Goal: Task Accomplishment & Management: Manage account settings

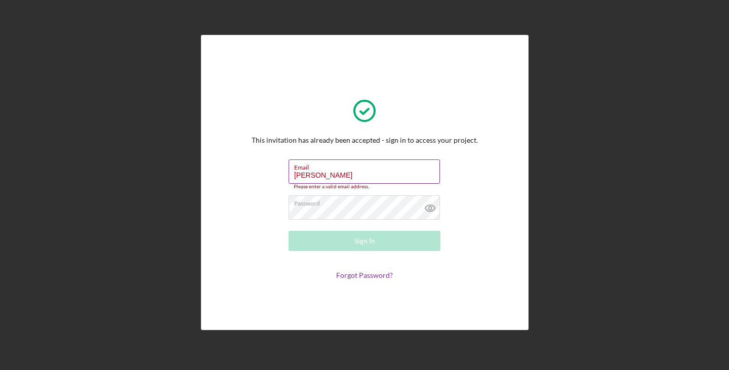
click at [331, 179] on input "[PERSON_NAME]" at bounding box center [364, 171] width 151 height 24
click at [350, 177] on input "[PERSON_NAME]" at bounding box center [364, 171] width 151 height 24
drag, startPoint x: 360, startPoint y: 177, endPoint x: 276, endPoint y: 178, distance: 84.0
click at [276, 178] on form "Email [PERSON_NAME] Please enter a valid email address. Password Sign In Forgot…" at bounding box center [364, 219] width 202 height 120
type input "[EMAIL_ADDRESS][DOMAIN_NAME]"
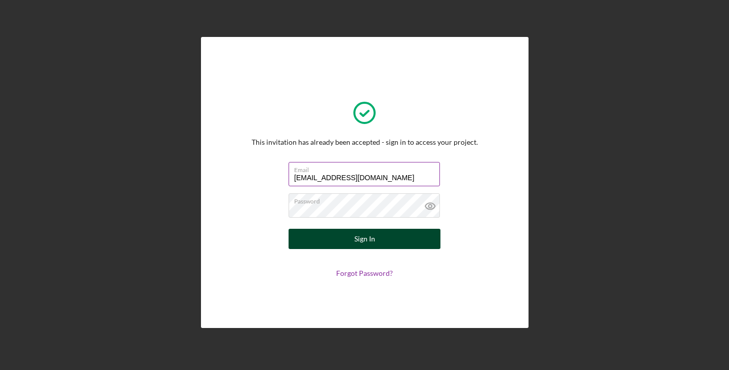
click at [380, 241] on button "Sign In" at bounding box center [365, 239] width 152 height 20
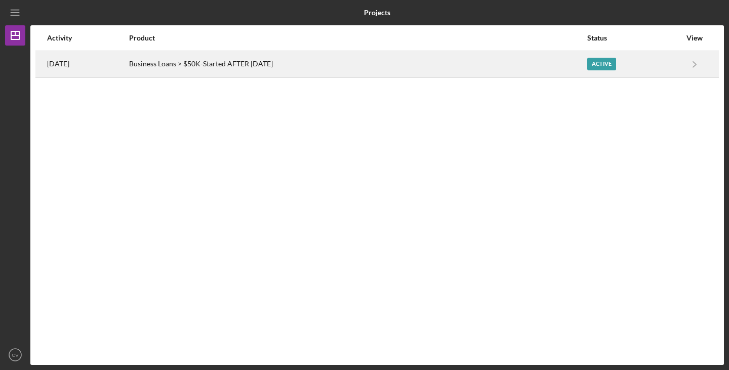
click at [510, 63] on div "Business Loans > $50K-Started AFTER [DATE]" at bounding box center [358, 64] width 458 height 25
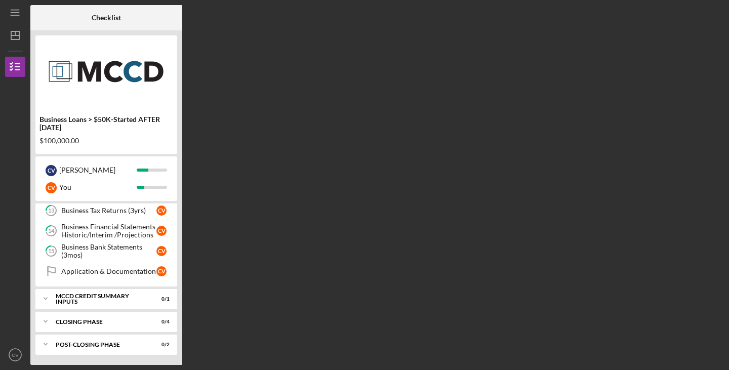
scroll to position [229, 0]
click at [124, 299] on div "MCCD Credit Summary Inputs" at bounding box center [110, 299] width 109 height 6
click at [124, 315] on link "Notify Applicant Notify Applicant C V" at bounding box center [106, 320] width 132 height 20
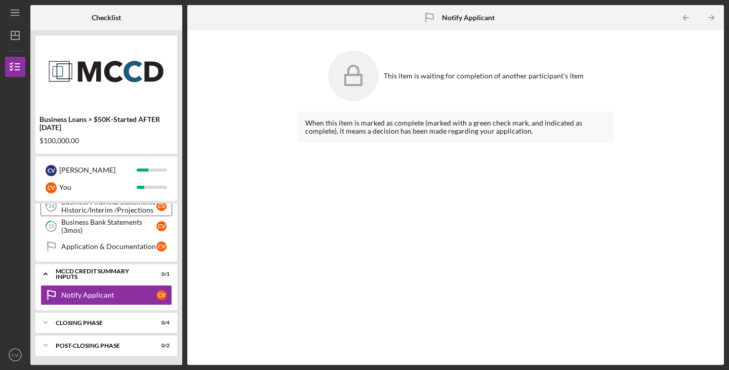
scroll to position [255, 0]
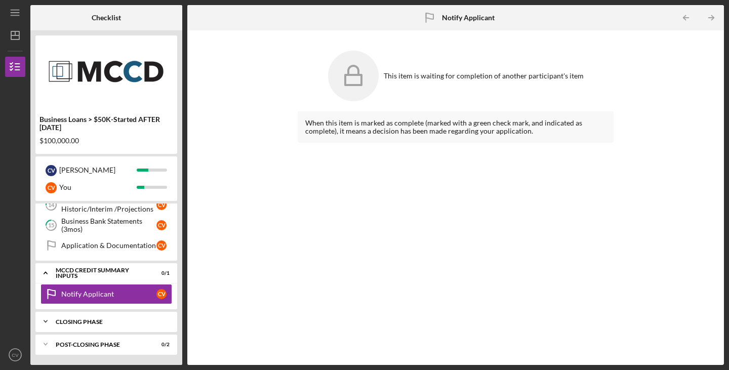
click at [124, 319] on div "Closing Phase" at bounding box center [110, 322] width 109 height 6
click at [92, 251] on link "Application & Documentation Application & Documentation C V" at bounding box center [106, 245] width 132 height 20
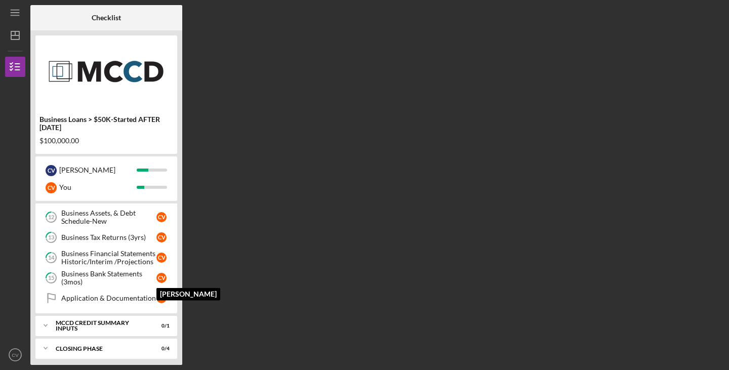
scroll to position [202, 0]
click at [124, 304] on link "Application & Documentation Application & Documentation C V" at bounding box center [106, 298] width 132 height 20
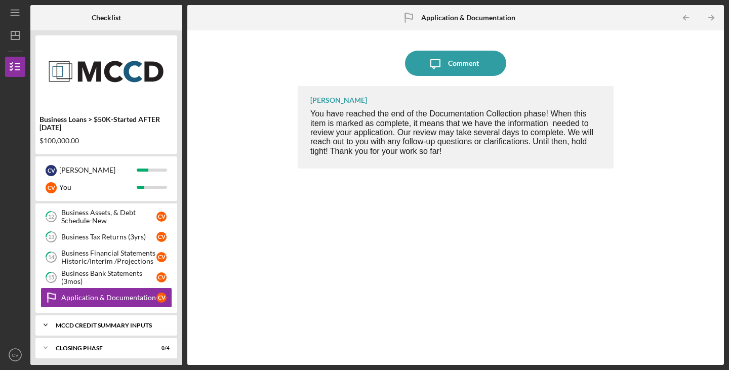
click at [157, 326] on div "MCCD Credit Summary Inputs" at bounding box center [110, 325] width 109 height 6
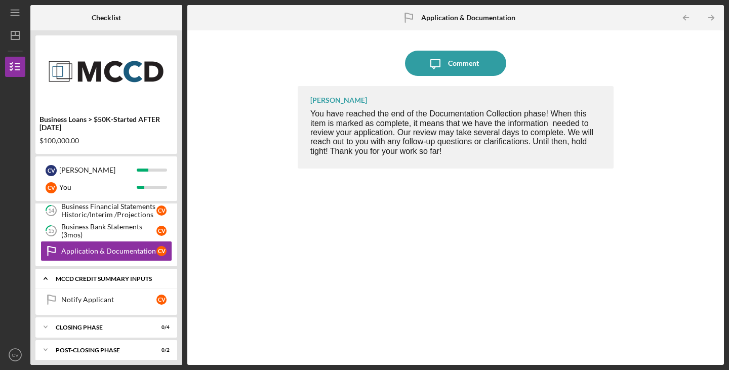
scroll to position [255, 0]
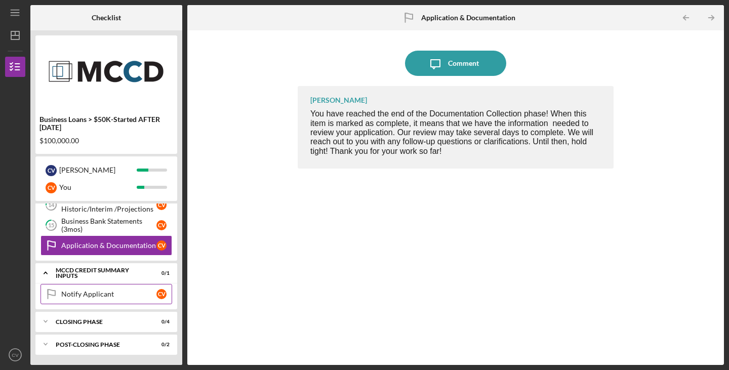
click at [123, 304] on link "Notify Applicant Notify Applicant C V" at bounding box center [106, 294] width 132 height 20
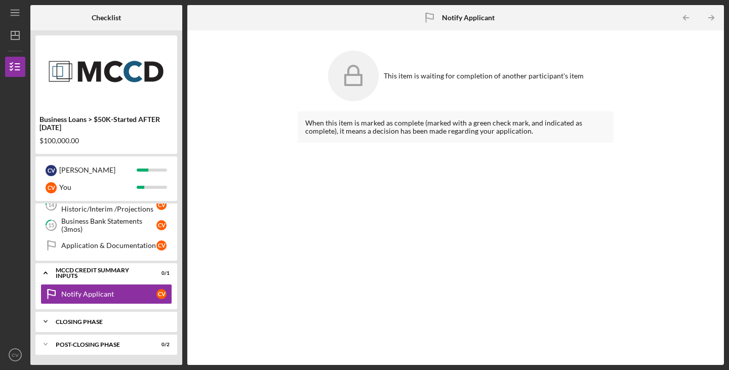
click at [135, 319] on div "Closing Phase" at bounding box center [110, 322] width 109 height 6
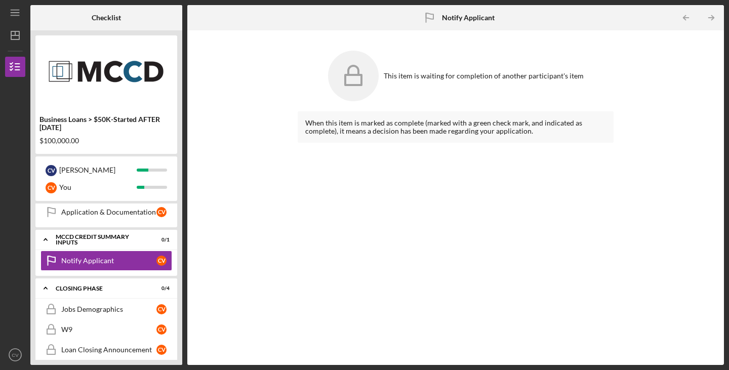
scroll to position [341, 0]
